Goal: Task Accomplishment & Management: Manage account settings

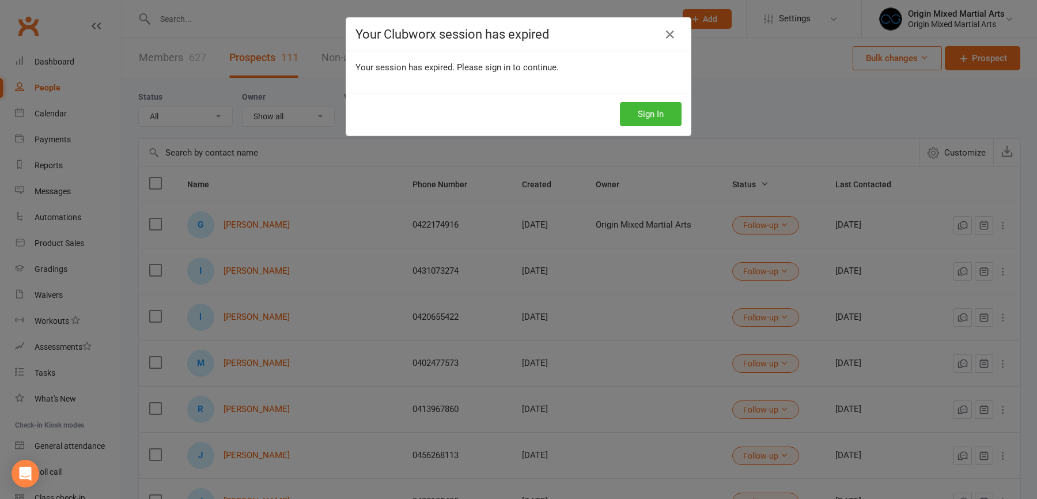
select select "100"
click at [638, 106] on button "Sign In" at bounding box center [651, 114] width 62 height 24
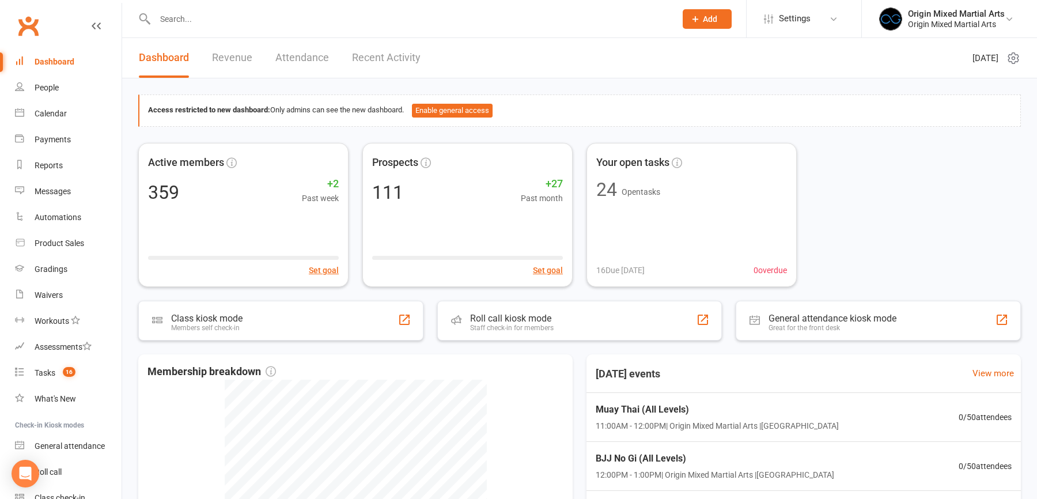
click at [216, 15] on input "text" at bounding box center [410, 19] width 516 height 16
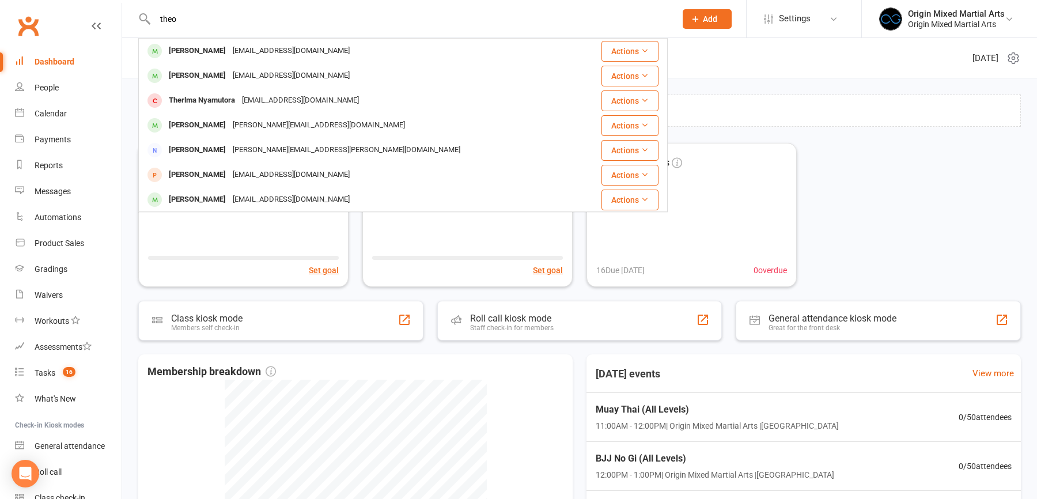
type input "theo"
click at [267, 85] on div "Theo Yoo loveofrosemary@gmail.com" at bounding box center [358, 76] width 439 height 24
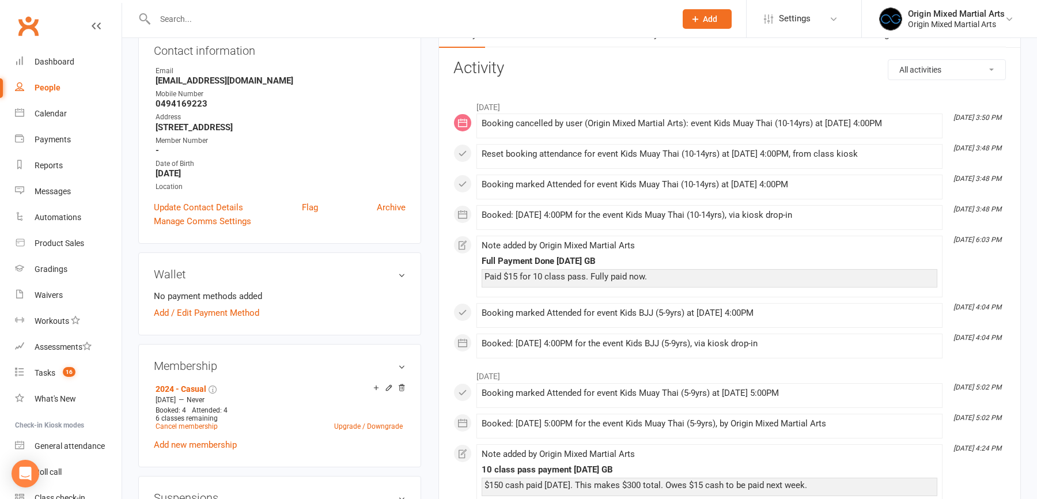
scroll to position [134, 0]
click at [218, 16] on input "text" at bounding box center [410, 19] width 516 height 16
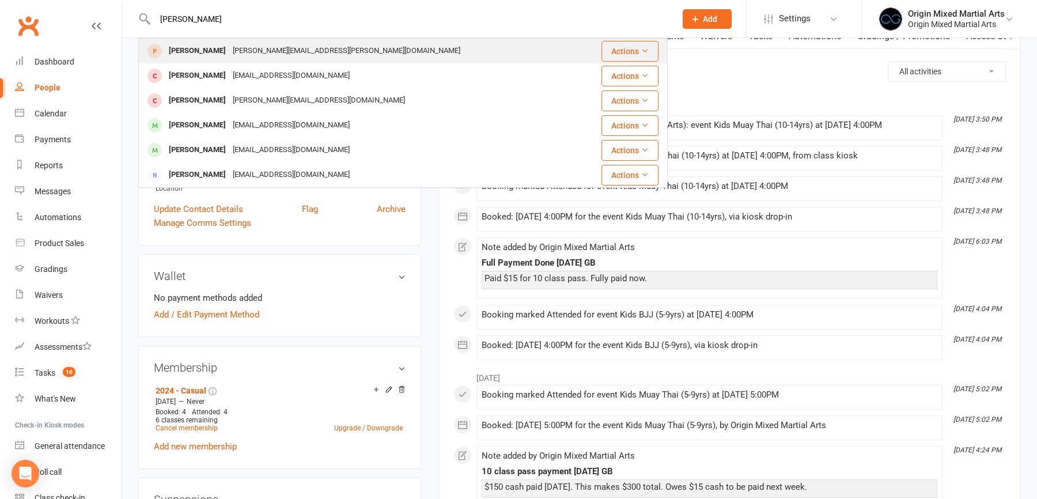
type input "stacey"
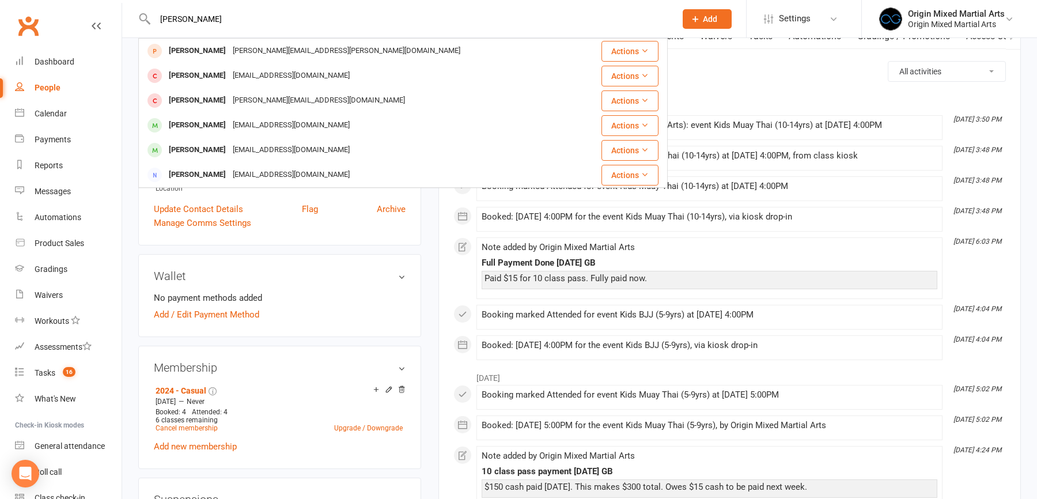
click at [229, 49] on div "stacey.ilias@outlook.com" at bounding box center [346, 51] width 235 height 17
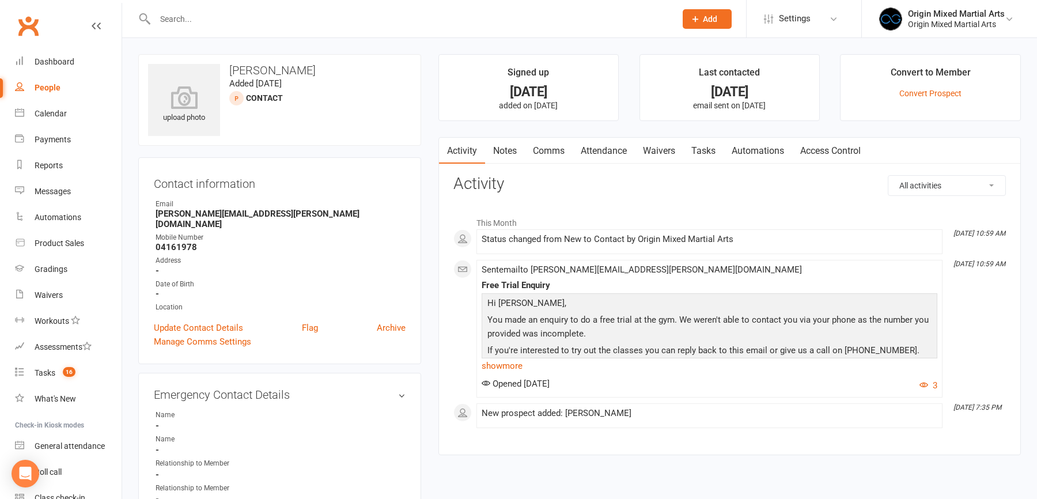
click at [516, 147] on link "Notes" at bounding box center [505, 151] width 40 height 27
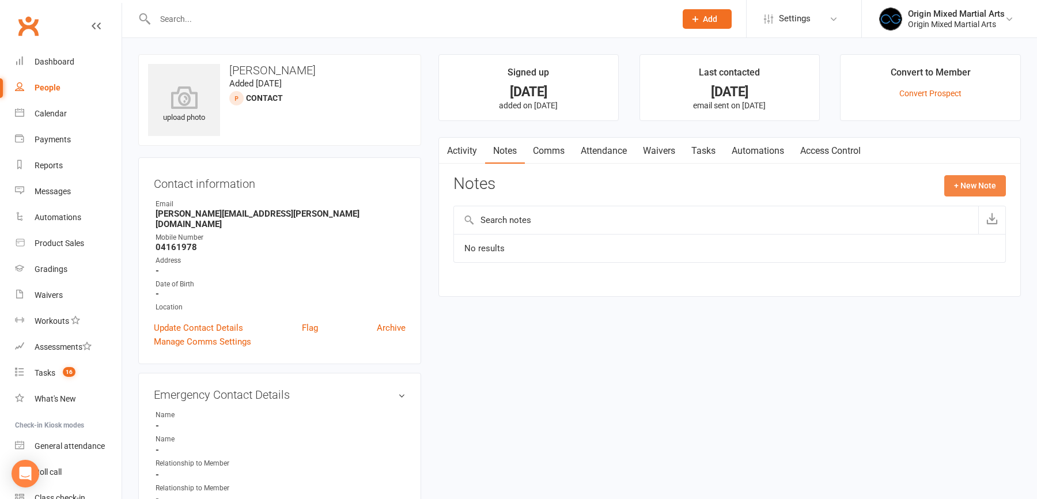
click at [983, 179] on button "+ New Note" at bounding box center [976, 185] width 62 height 21
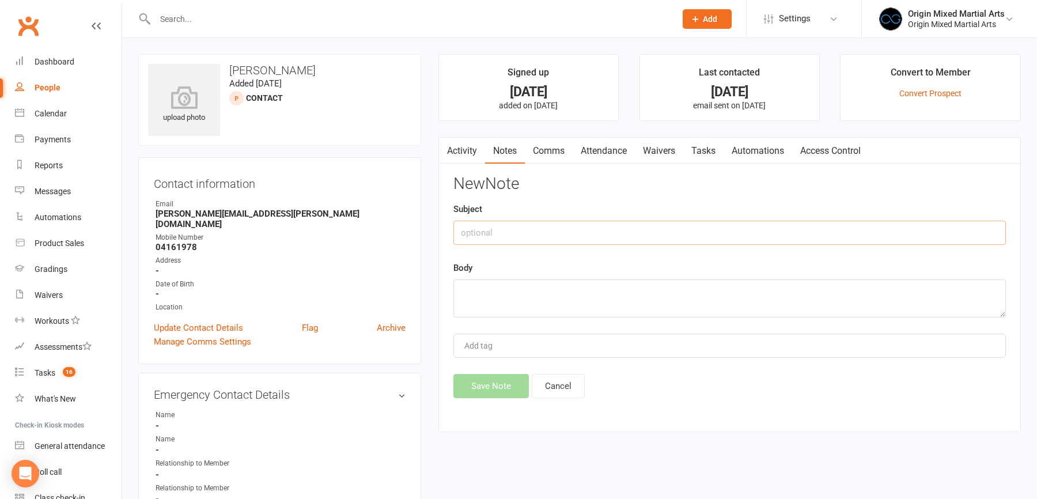
click at [540, 234] on input "text" at bounding box center [730, 233] width 553 height 24
click at [524, 230] on input "Contacted Email 14/10/2025 - PK" at bounding box center [730, 233] width 553 height 24
type input "Contacted Email - 14/10/2025 - PK"
click at [489, 291] on textarea at bounding box center [730, 299] width 553 height 38
type textarea "S"
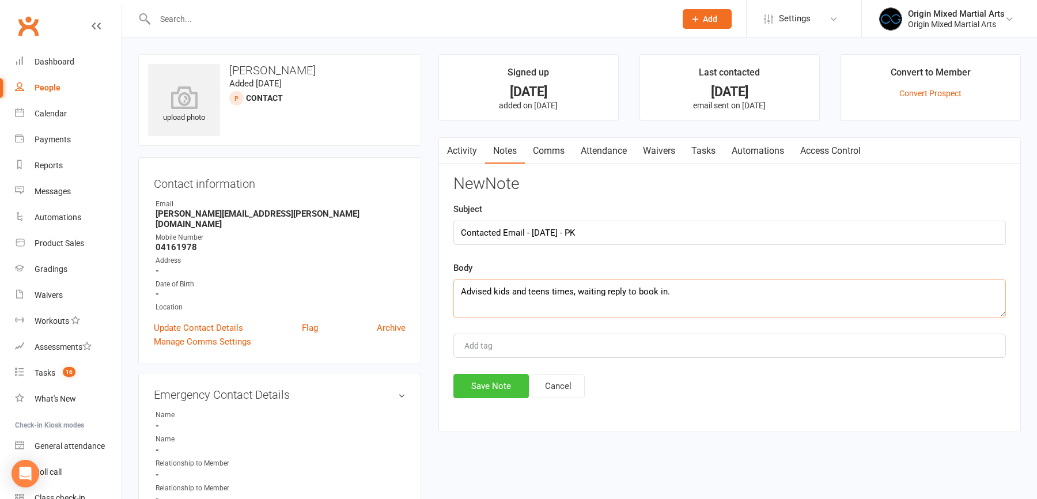
type textarea "Advised kids and teens times, waiting reply to book in."
click at [485, 390] on button "Save Note" at bounding box center [491, 386] width 75 height 24
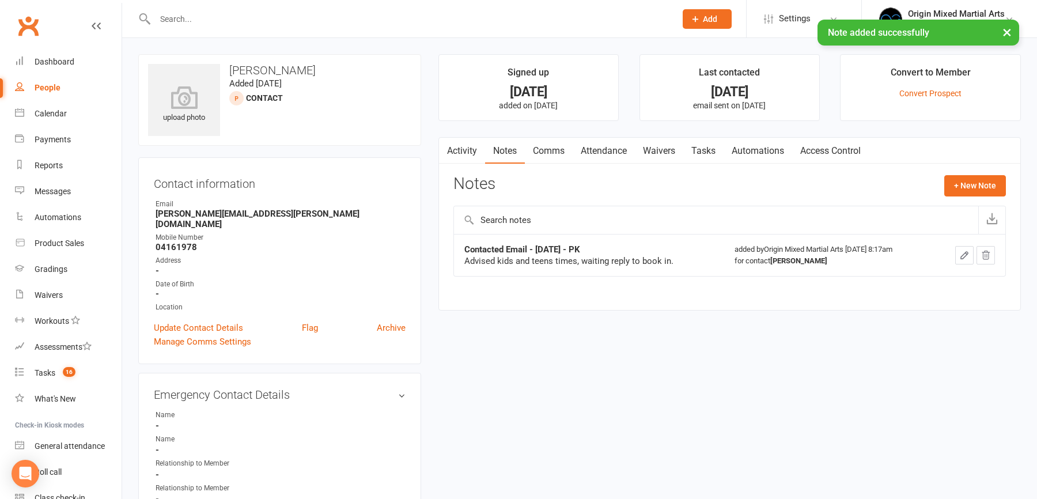
click at [56, 86] on div "People" at bounding box center [48, 87] width 26 height 9
select select "100"
